Goal: Navigation & Orientation: Find specific page/section

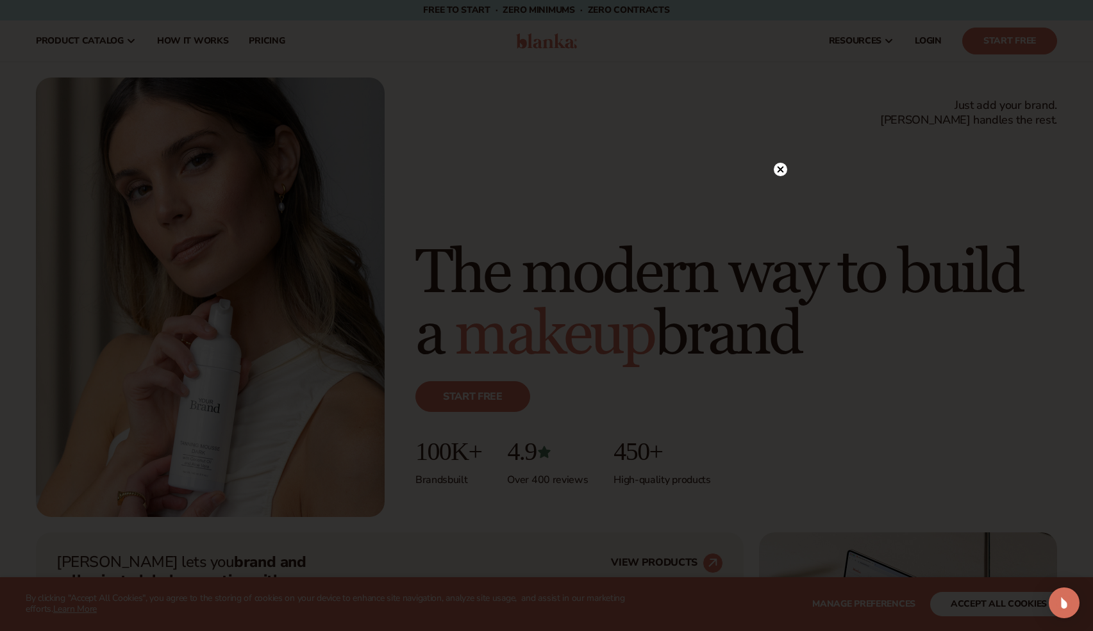
click at [777, 169] on circle at bounding box center [780, 169] width 13 height 13
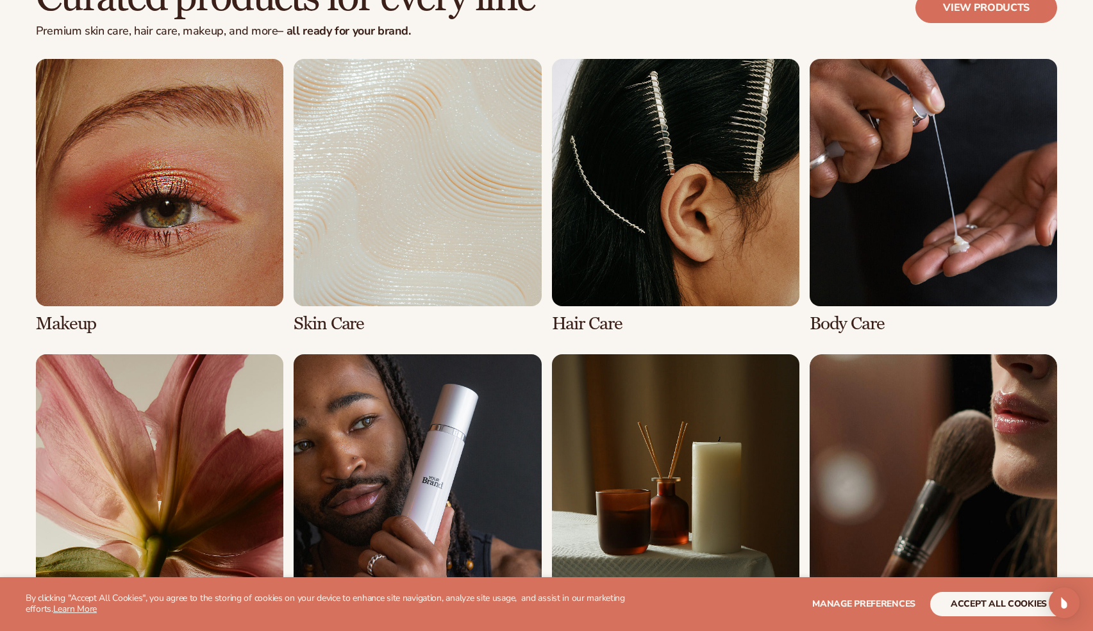
scroll to position [2553, 0]
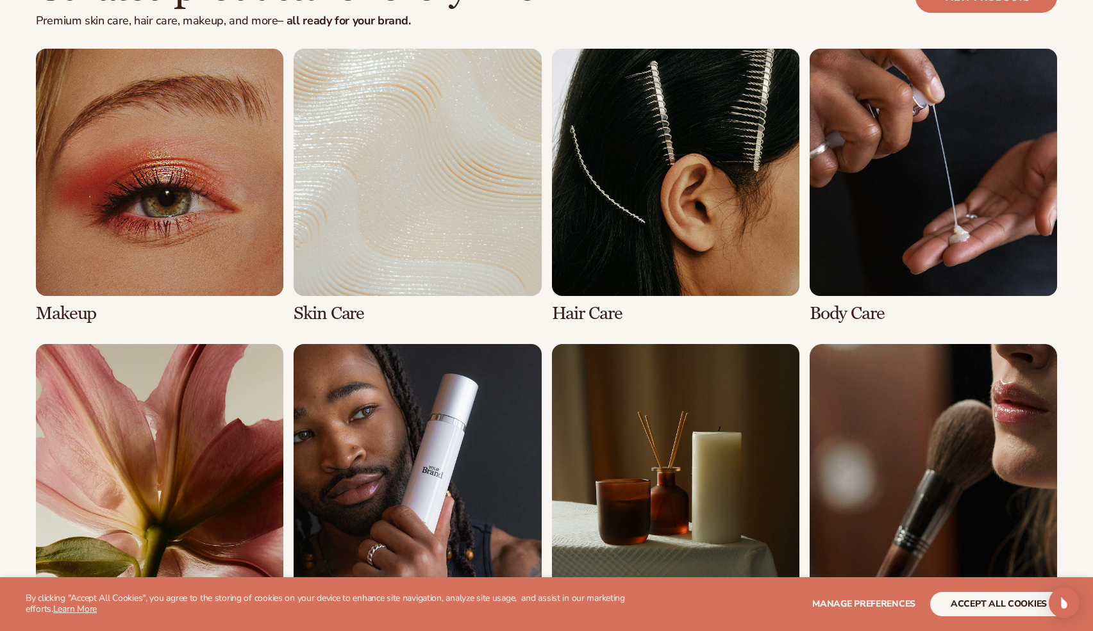
click at [143, 250] on link "1 / 8" at bounding box center [159, 186] width 247 height 275
click at [191, 215] on link "1 / 8" at bounding box center [159, 186] width 247 height 275
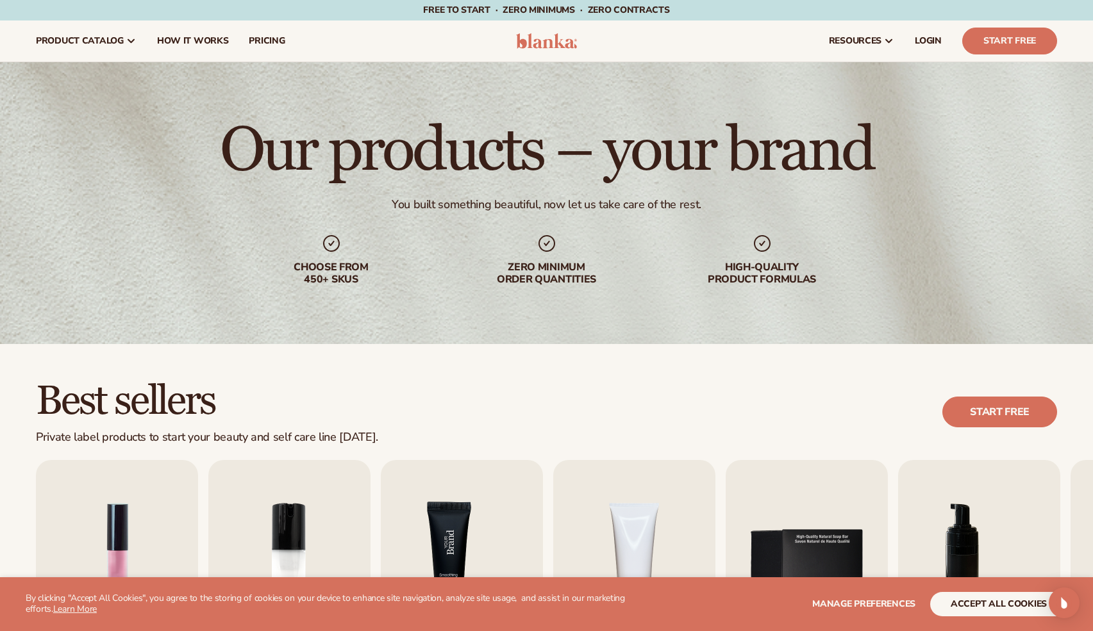
scroll to position [299, 0]
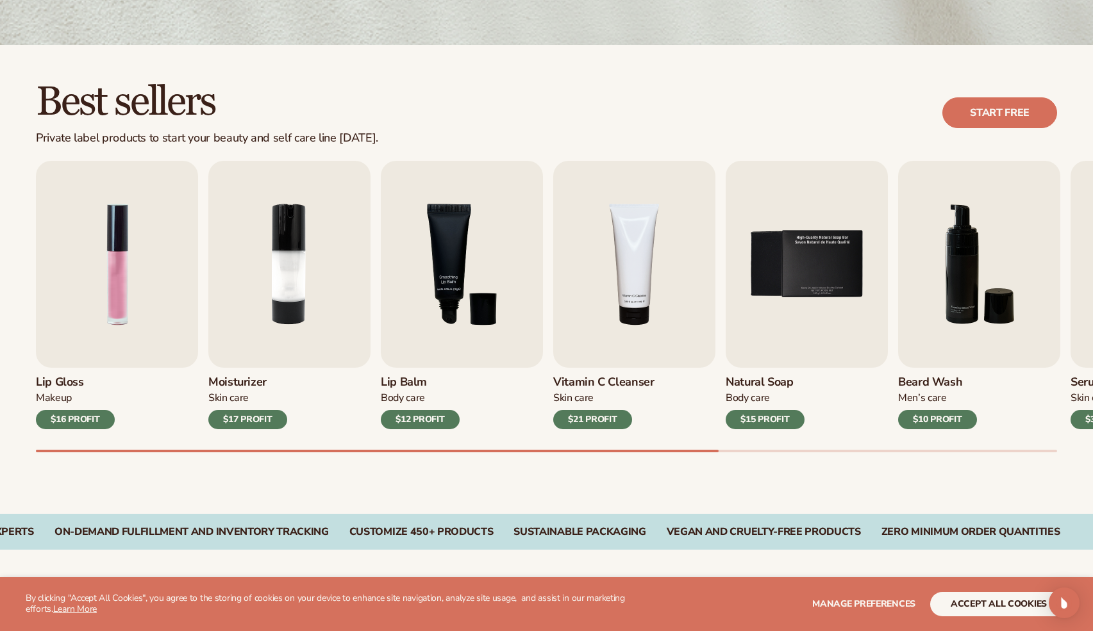
click at [1000, 617] on section "WE USE COOKIES By clicking "Accept All Cookies", you agree to the storing of co…" at bounding box center [546, 604] width 1093 height 54
click at [982, 601] on button "accept all cookies" at bounding box center [998, 604] width 137 height 24
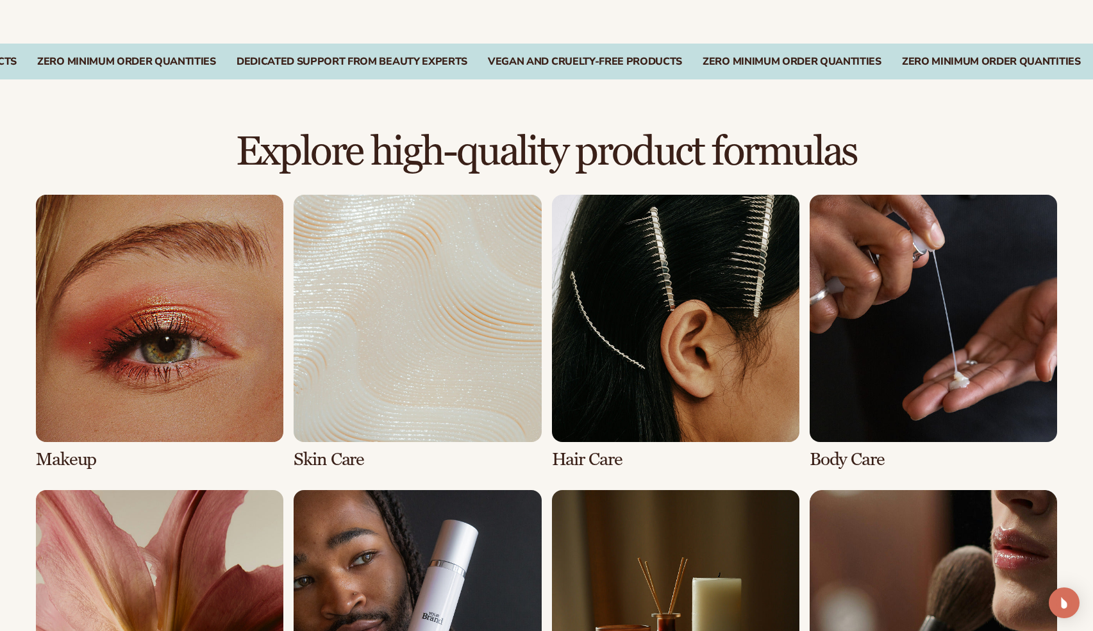
scroll to position [1047, 0]
